Goal: Complete application form

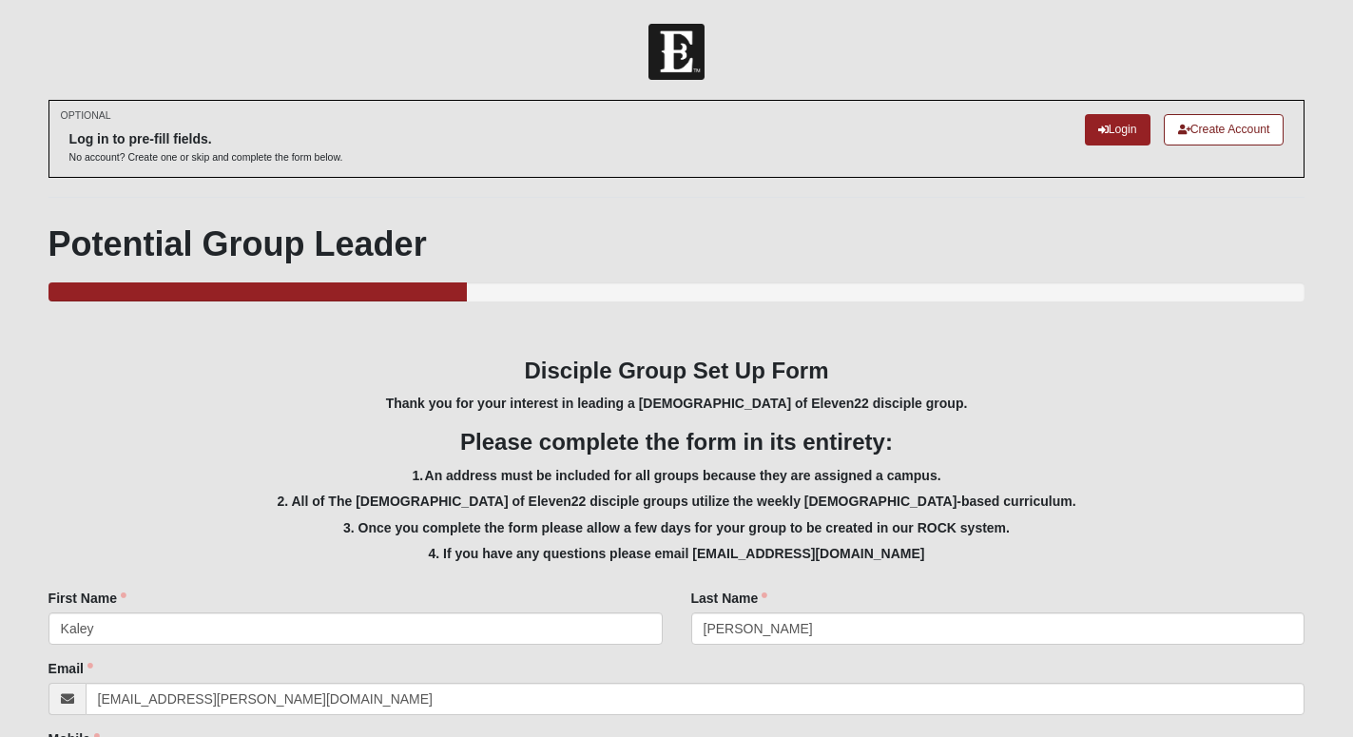
select select "Yes"
select select "3"
select select "15"
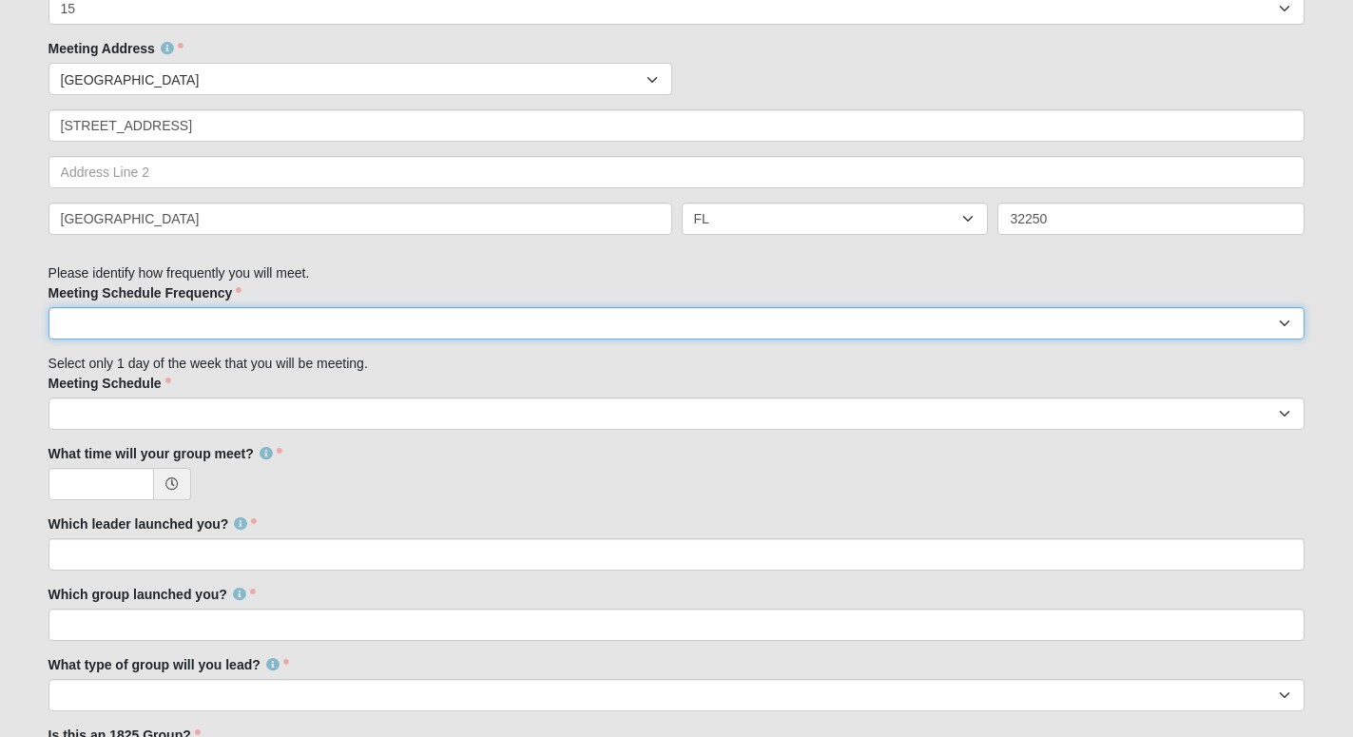
select select "weekly"
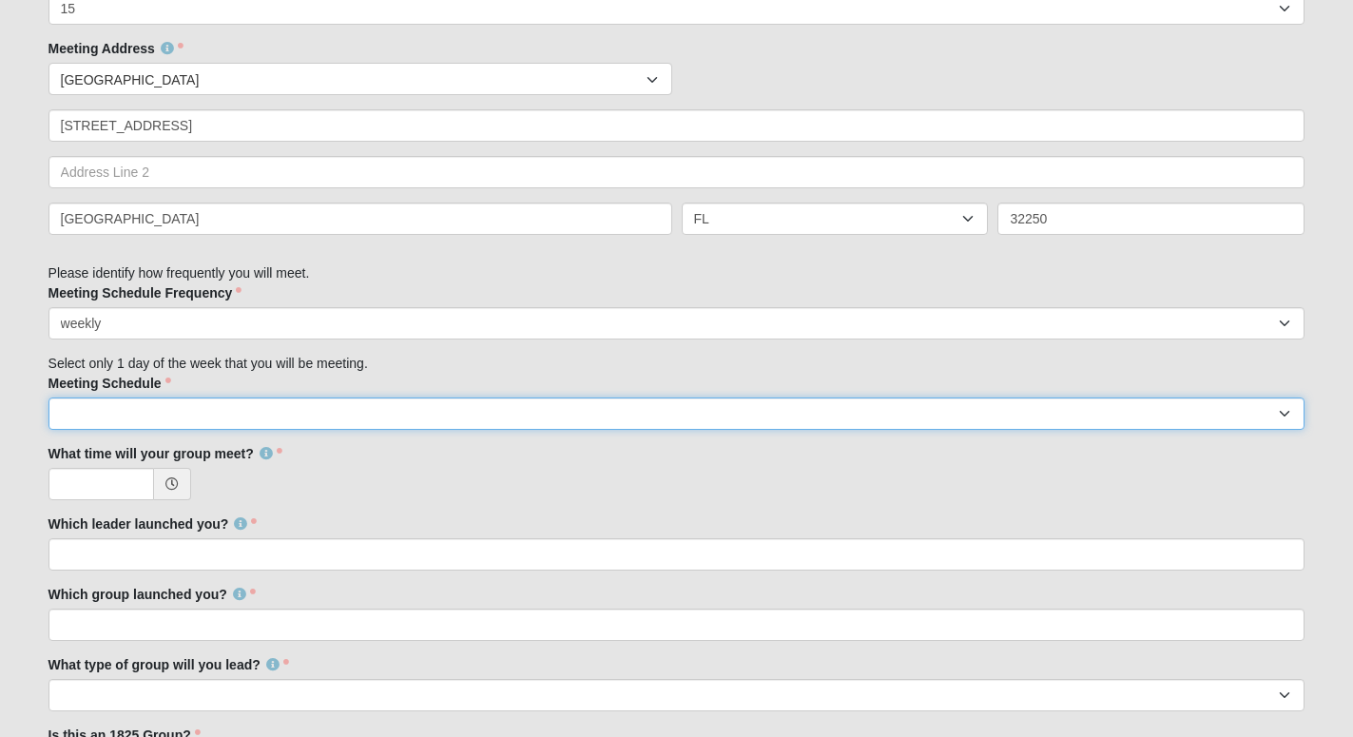
select select "2"
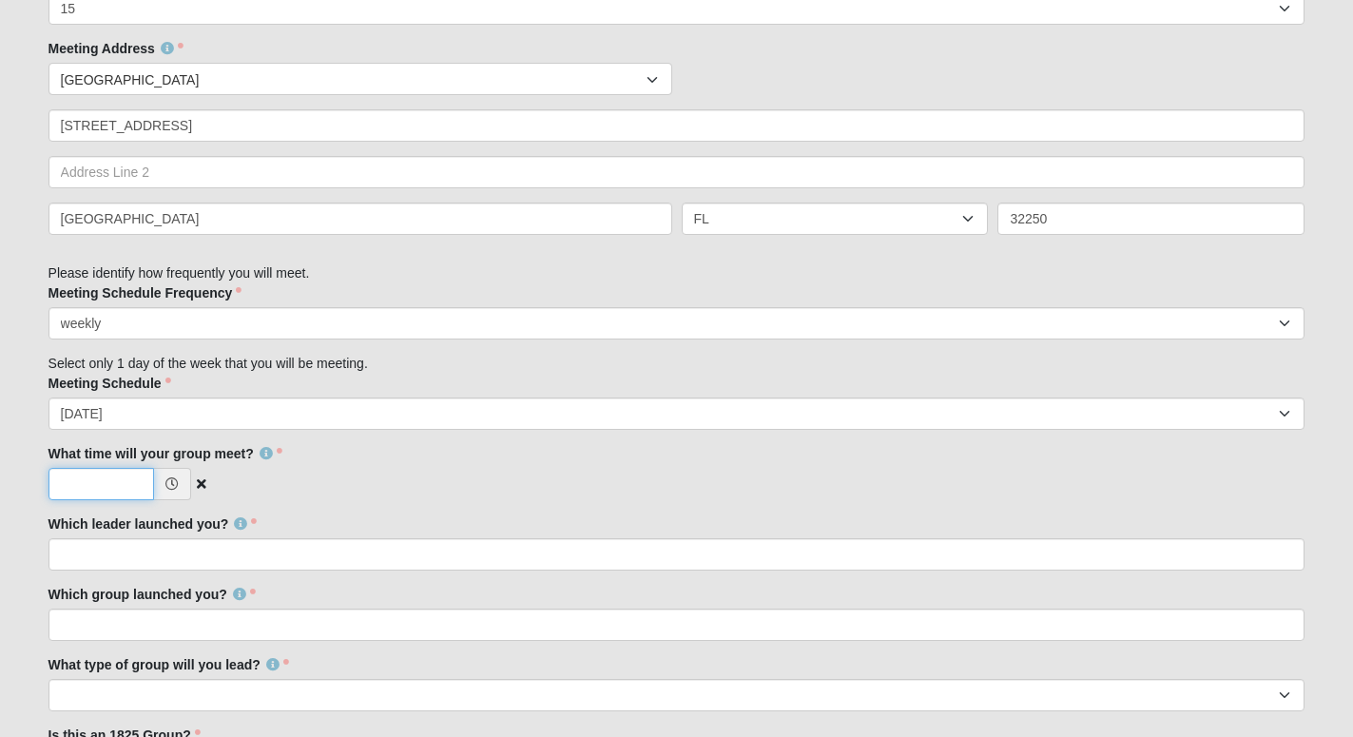
click at [120, 473] on input "What time will your group meet?" at bounding box center [101, 484] width 106 height 32
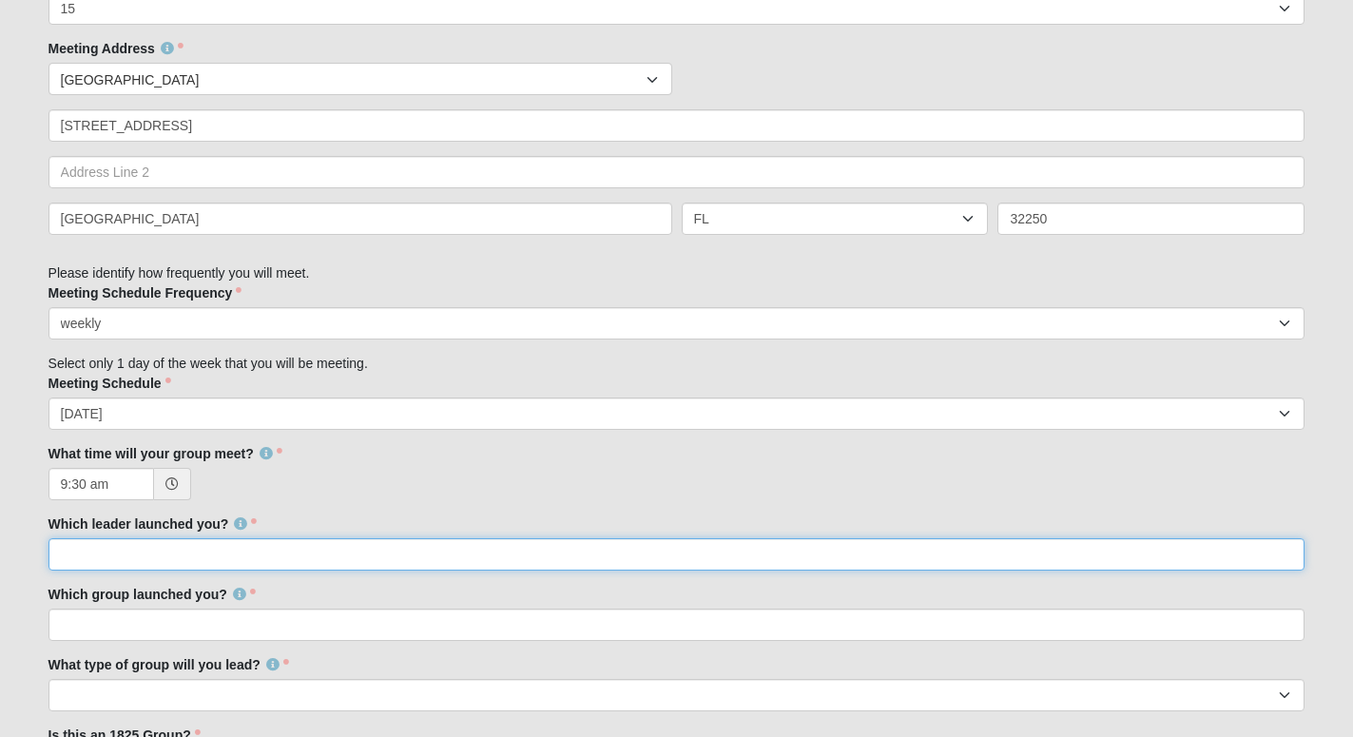
type input "9:30 AM"
click at [101, 545] on input "Which leader launched you?" at bounding box center [676, 554] width 1257 height 32
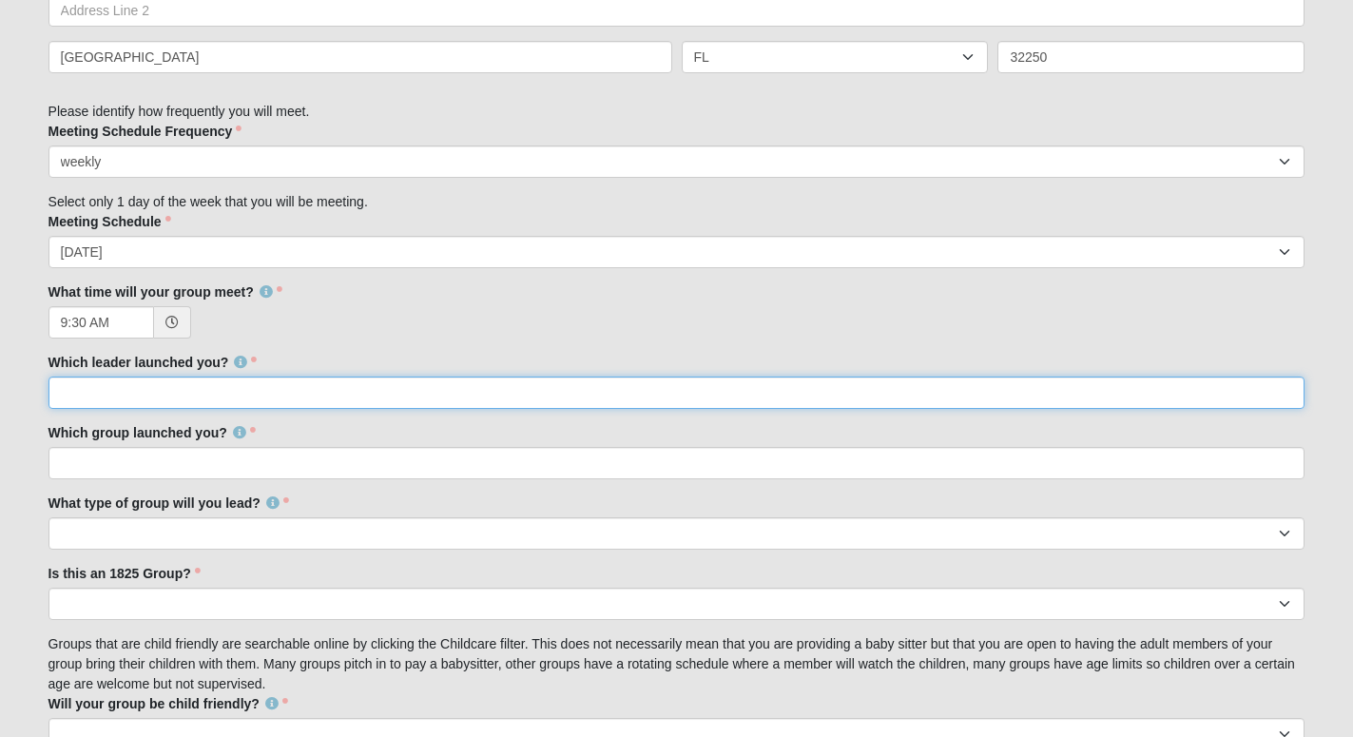
scroll to position [1271, 0]
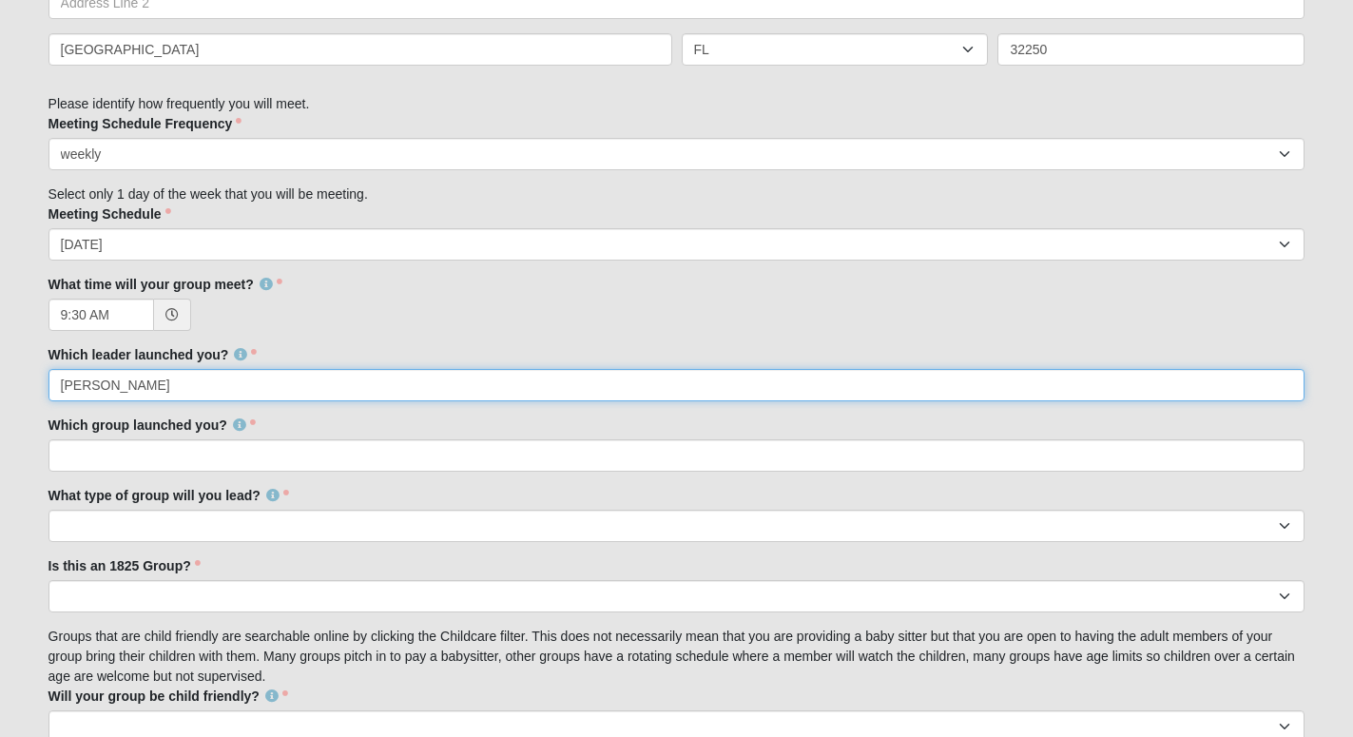
type input "[PERSON_NAME]"
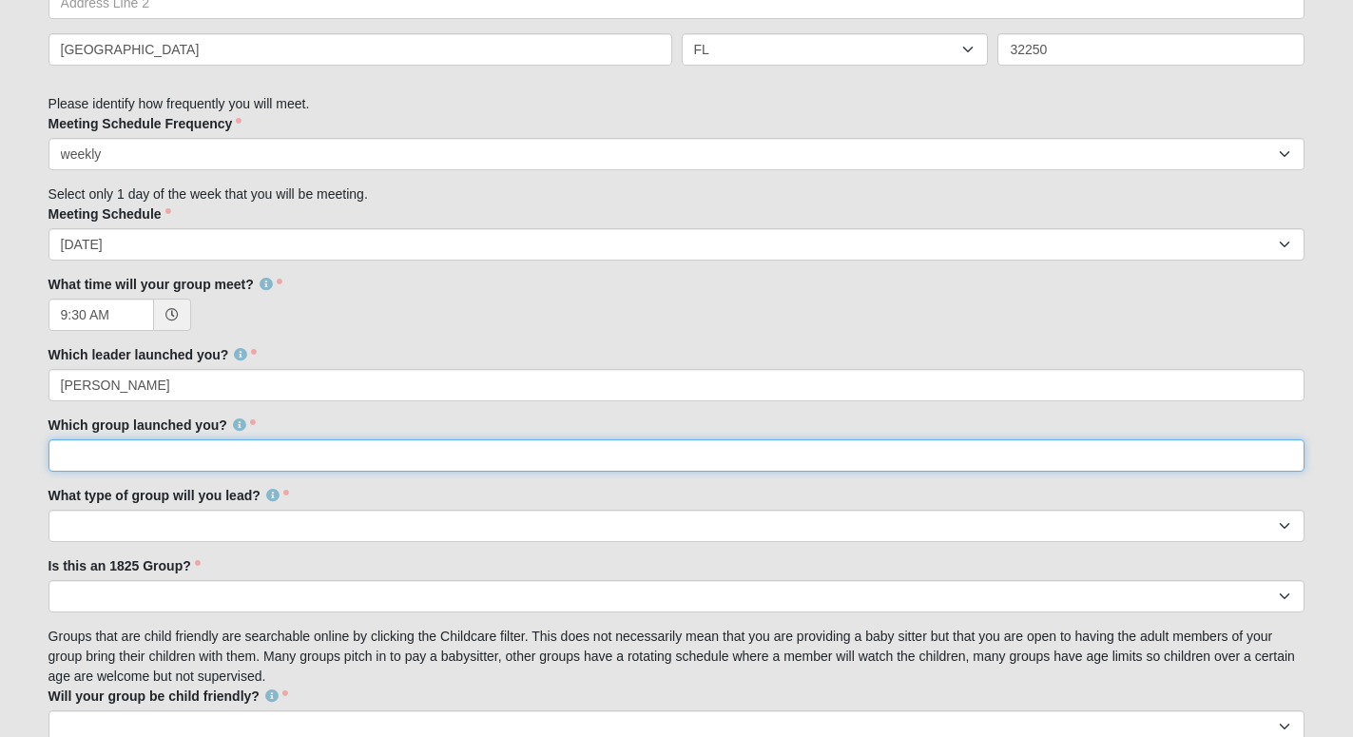
click at [122, 450] on input "Which group launched you?" at bounding box center [676, 455] width 1257 height 32
type input "N/A"
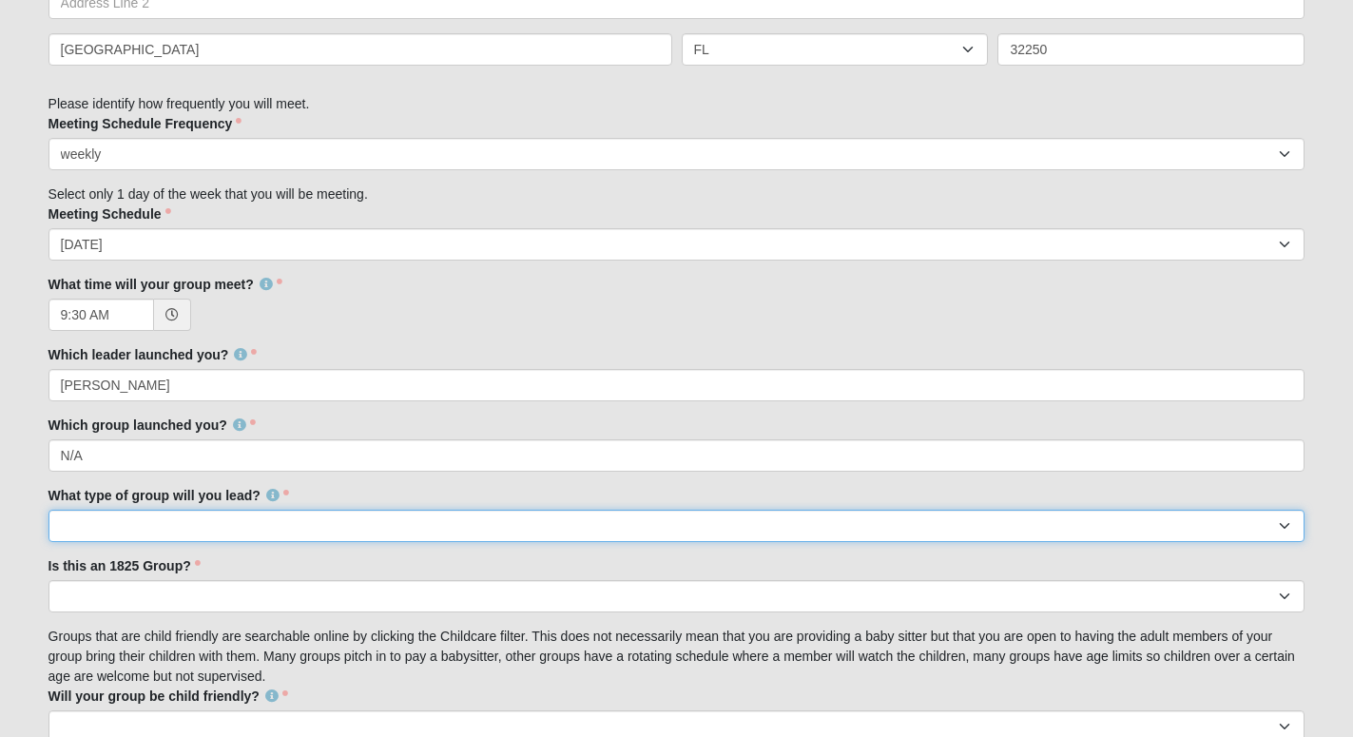
select select "1F90574A-4510-469F-BDE5-929B0B570BE6"
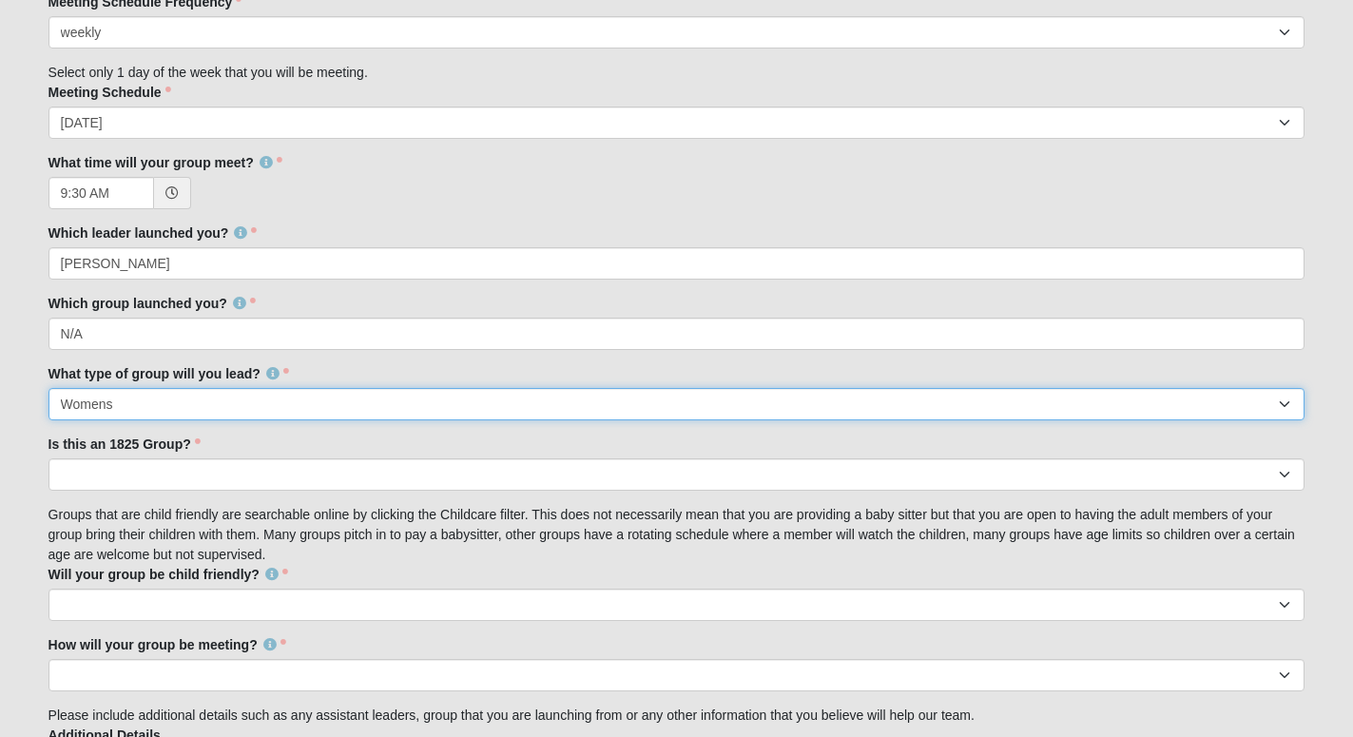
scroll to position [1394, 0]
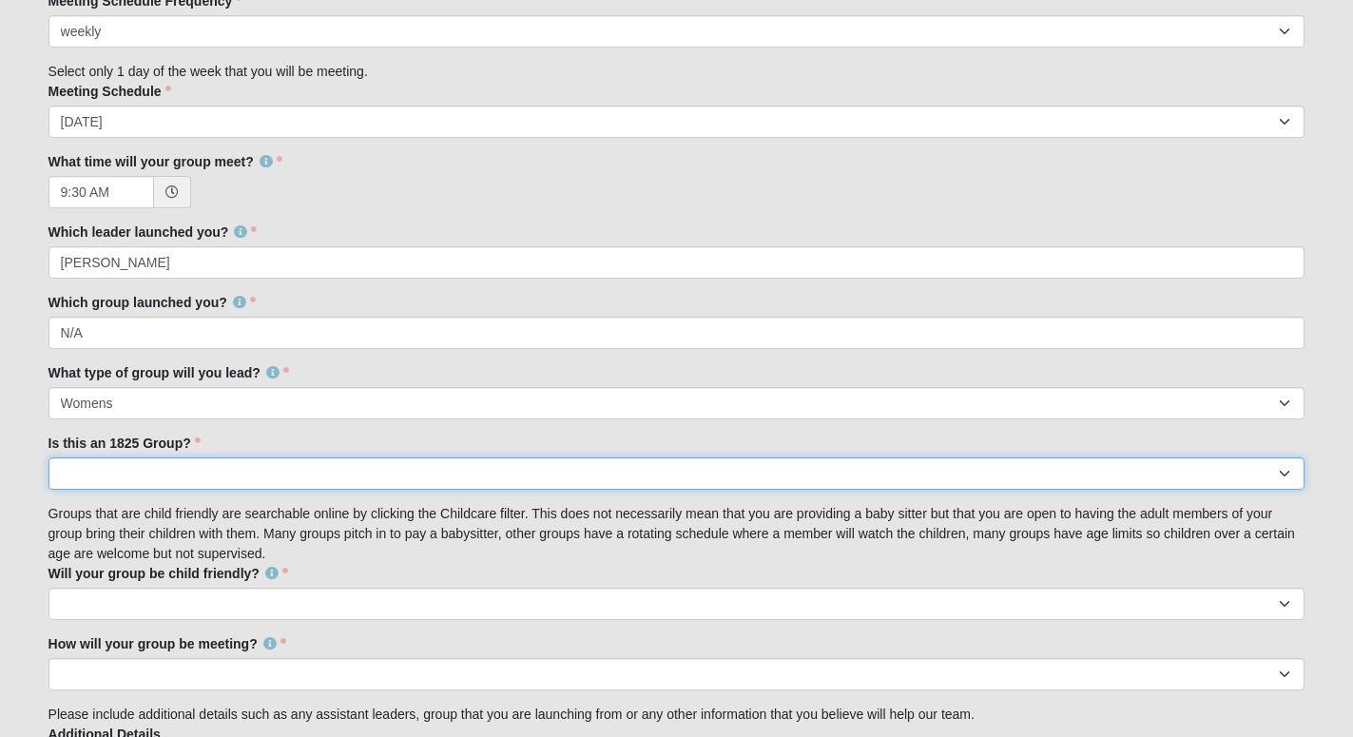
select select "False"
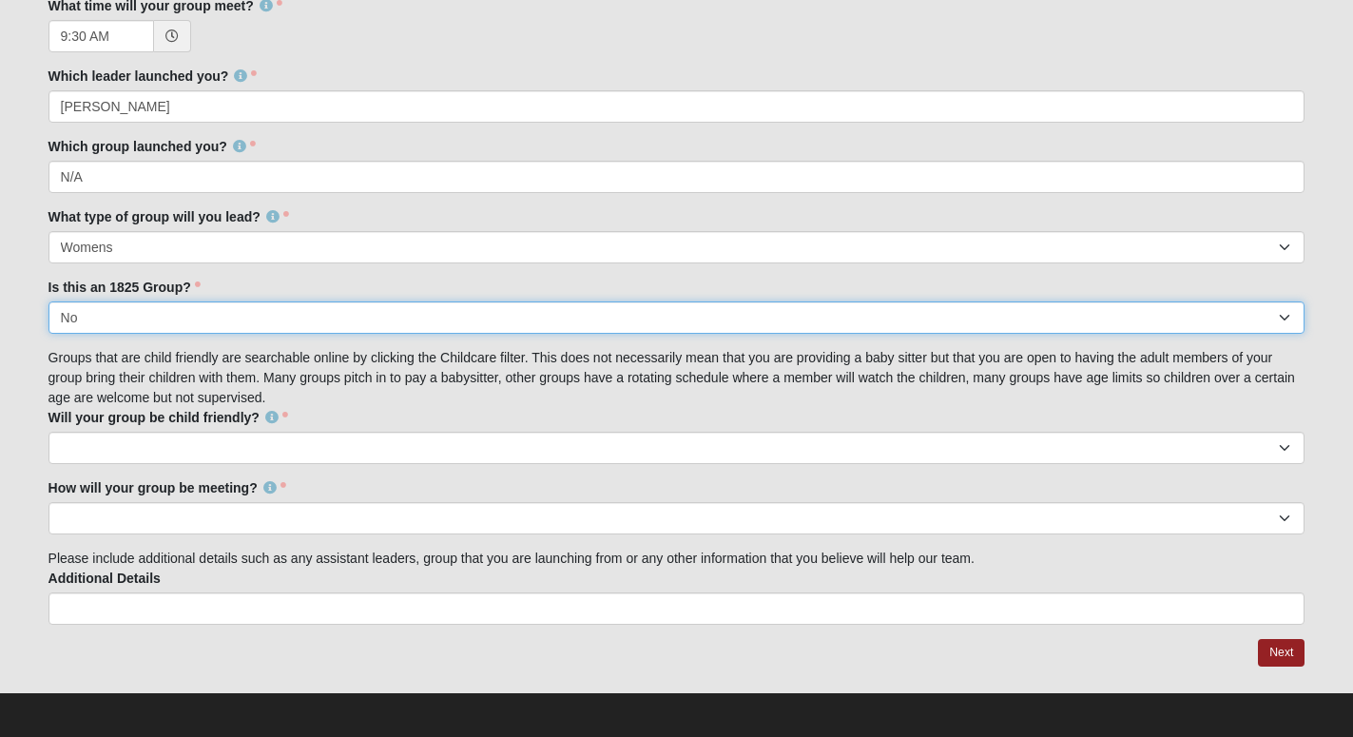
scroll to position [1548, 0]
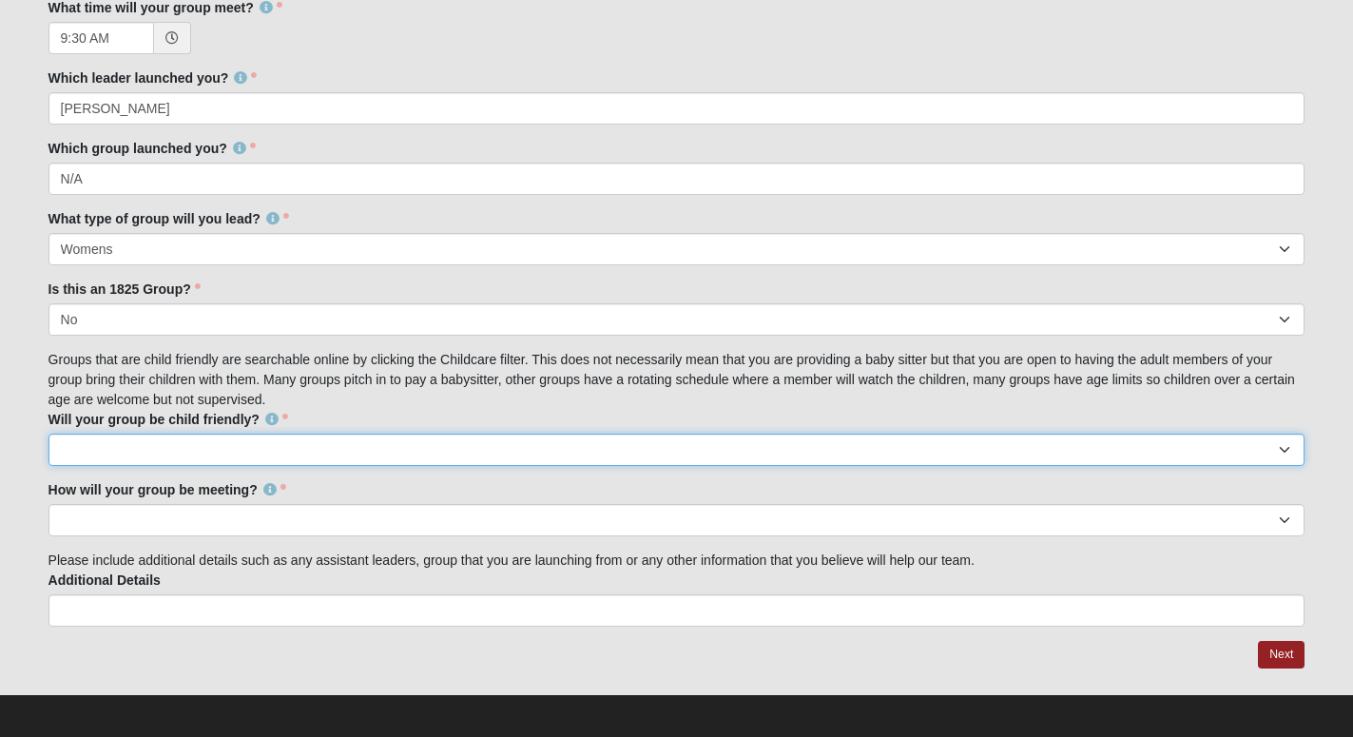
select select "False"
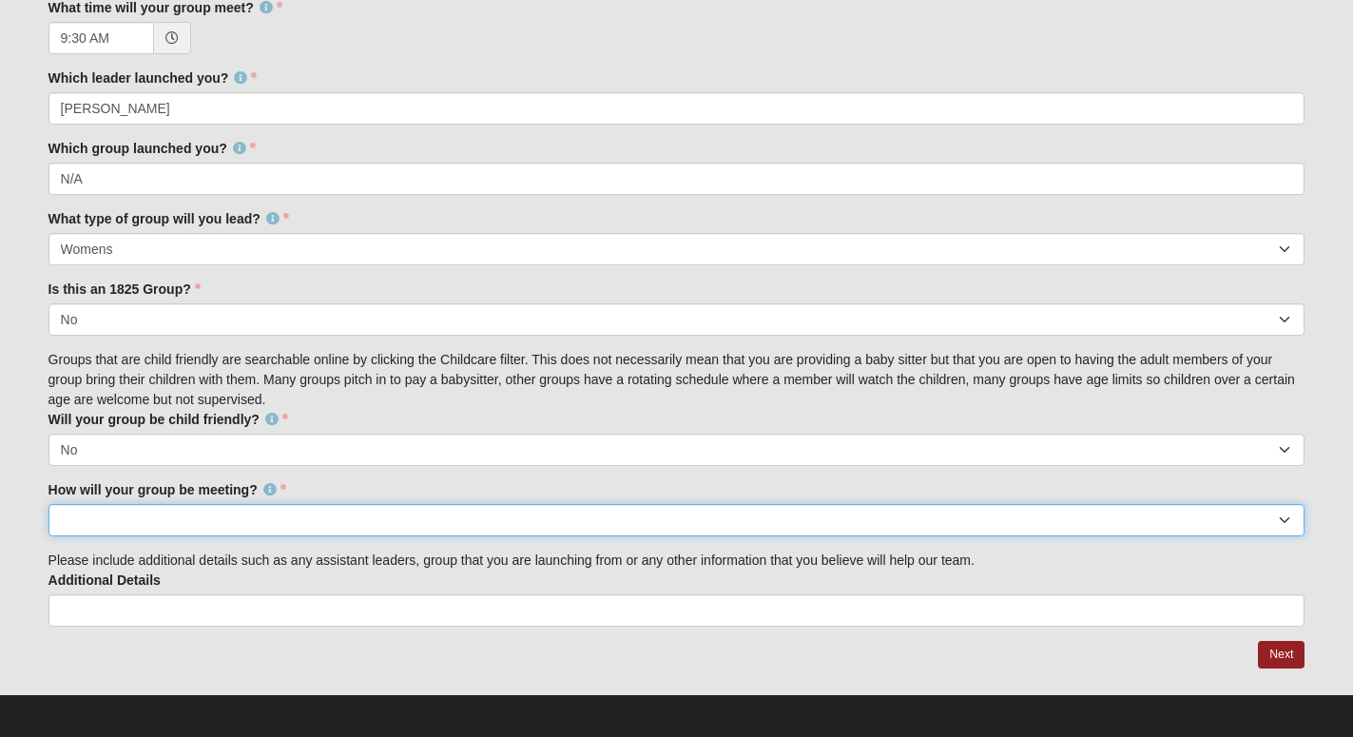
select select "1596"
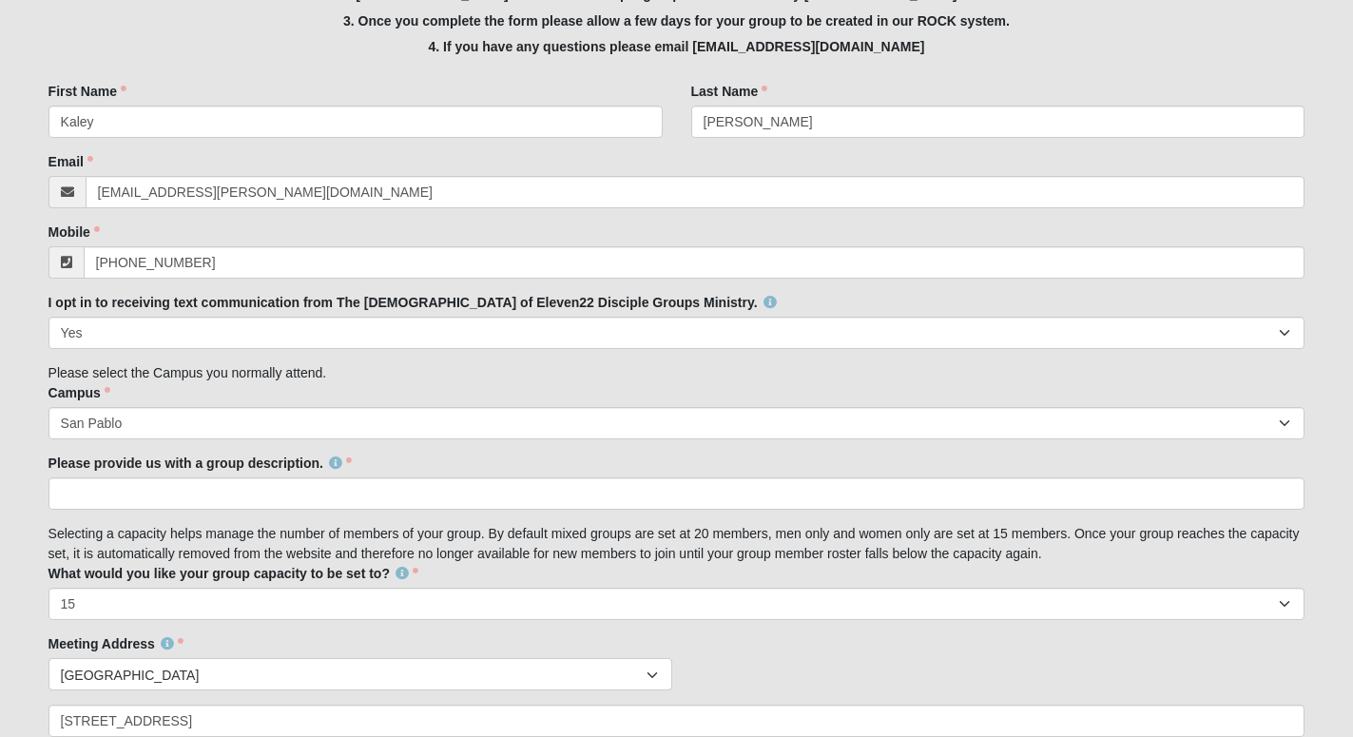
scroll to position [503, 0]
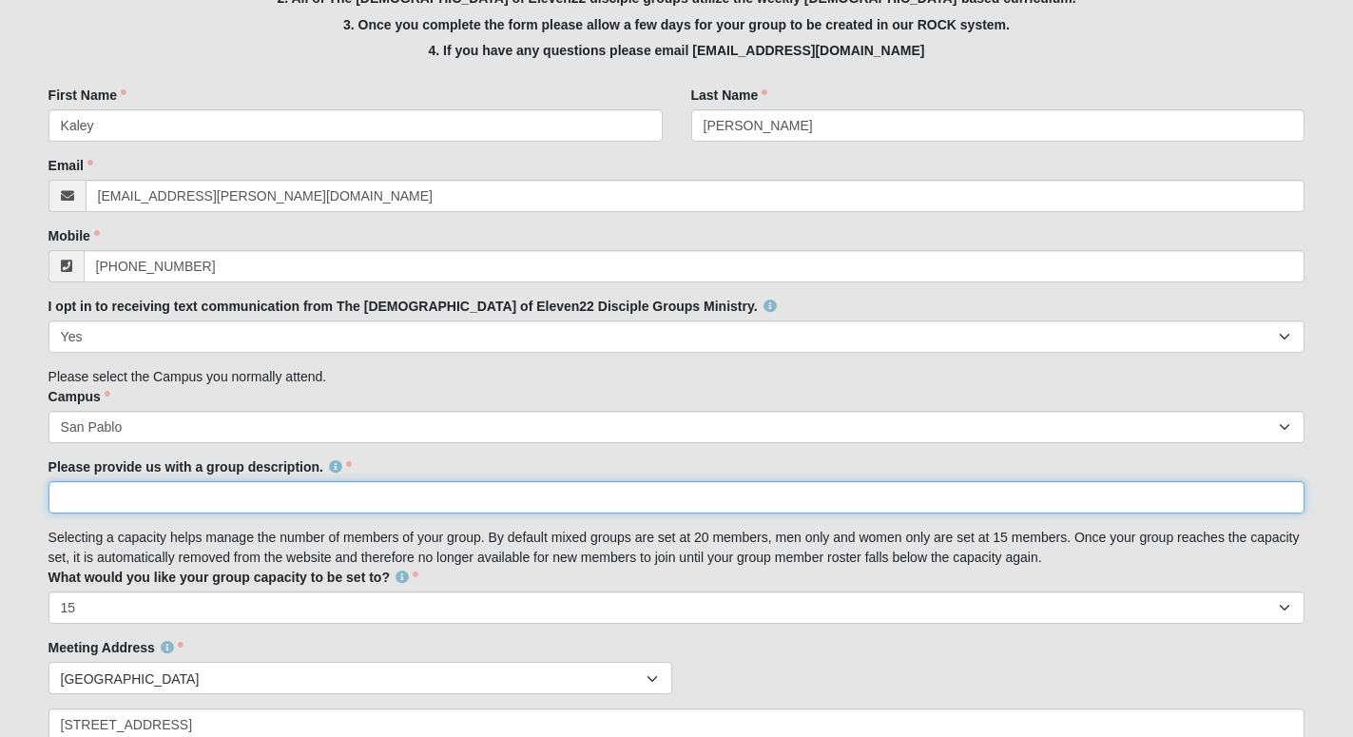
click at [249, 490] on input "Please provide us with a group description." at bounding box center [676, 497] width 1257 height 32
paste input "A Beaches-area group for women of all ages to connect over coffee and real conv…"
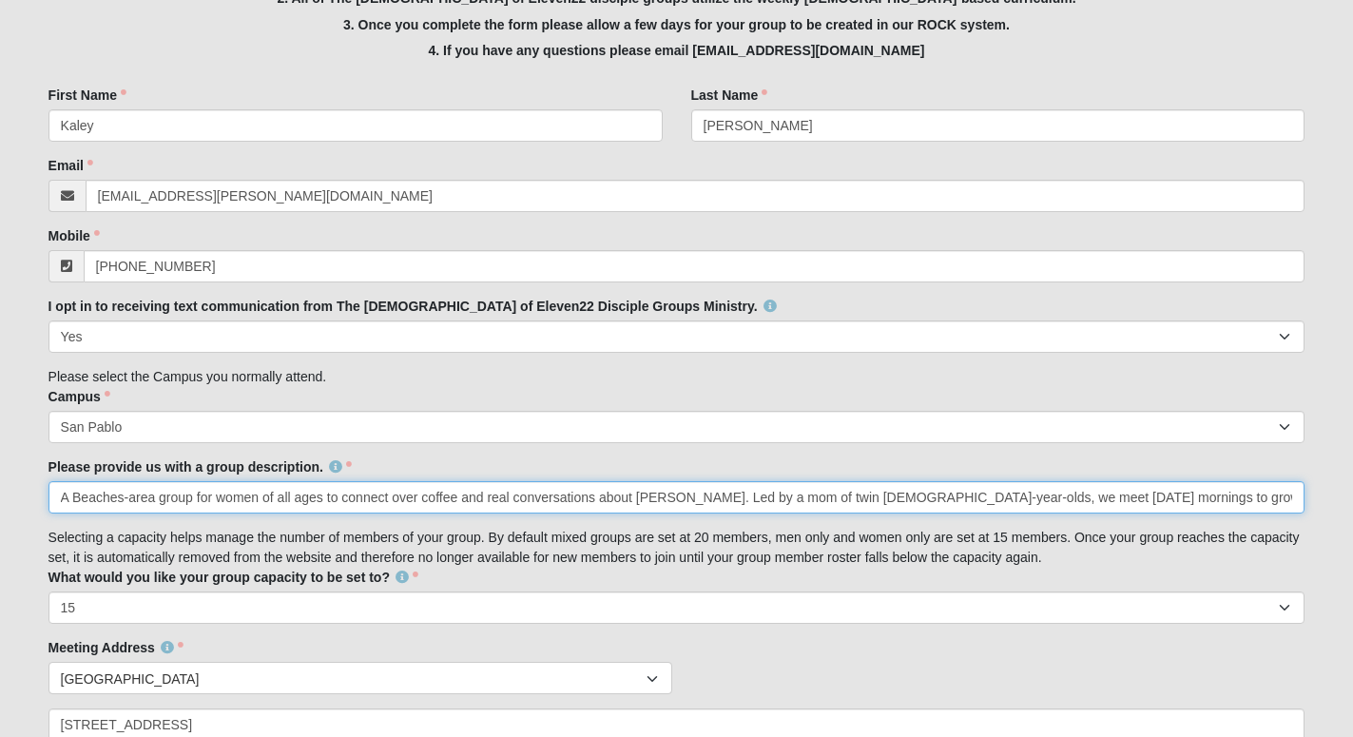
click at [579, 497] on input "A Beaches-area group for women of all ages to connect over coffee and real conv…" at bounding box center [676, 497] width 1257 height 32
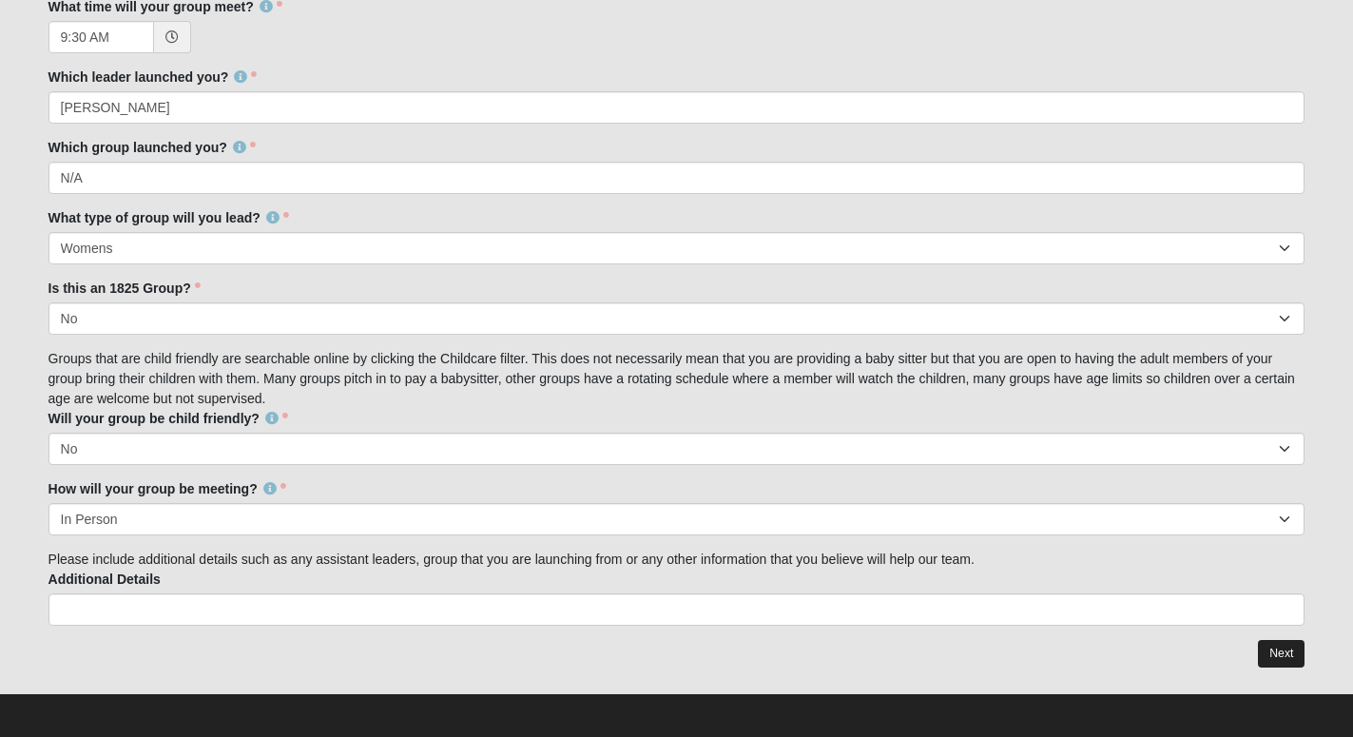
scroll to position [1548, 0]
type input "A Beaches-area group for women of all ages to connect over coffee and real conv…"
click at [1280, 646] on link "Next" at bounding box center [1281, 655] width 47 height 28
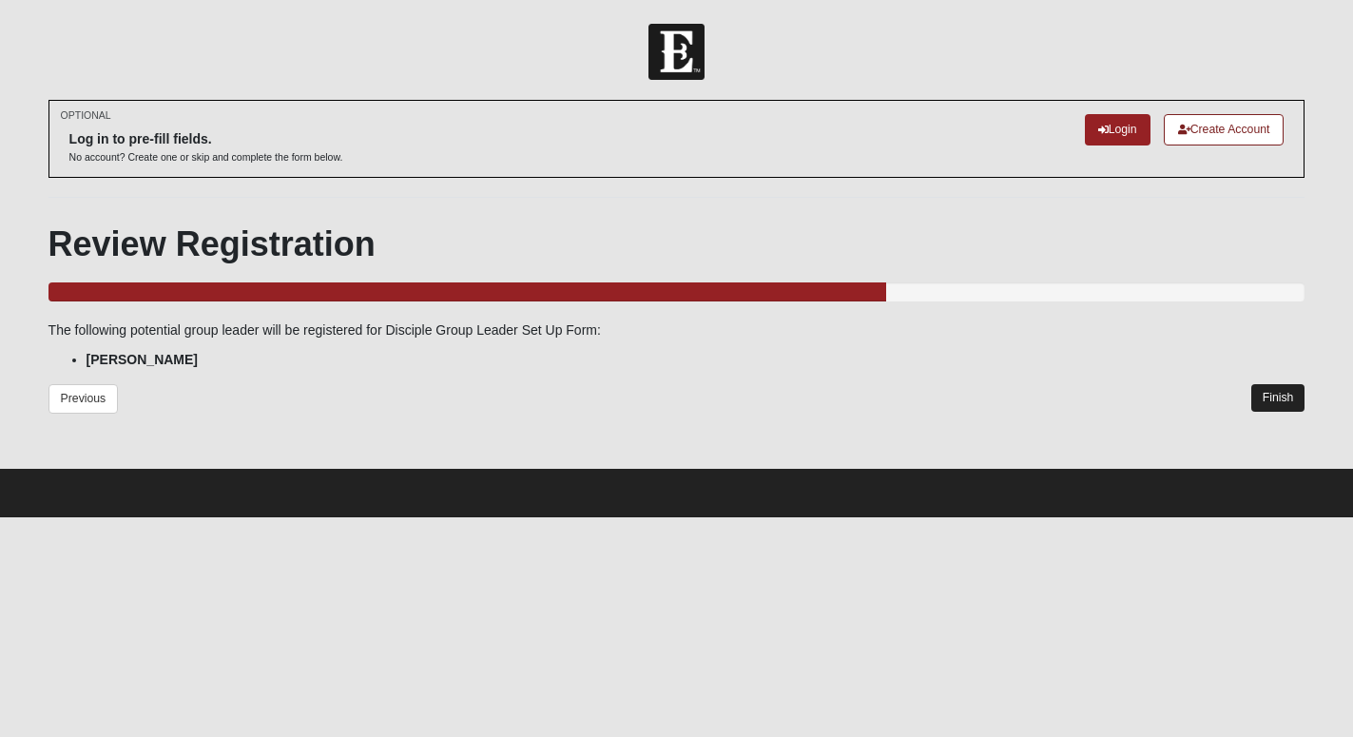
click at [1283, 399] on link "Finish" at bounding box center [1278, 398] width 54 height 28
